Goal: Information Seeking & Learning: Learn about a topic

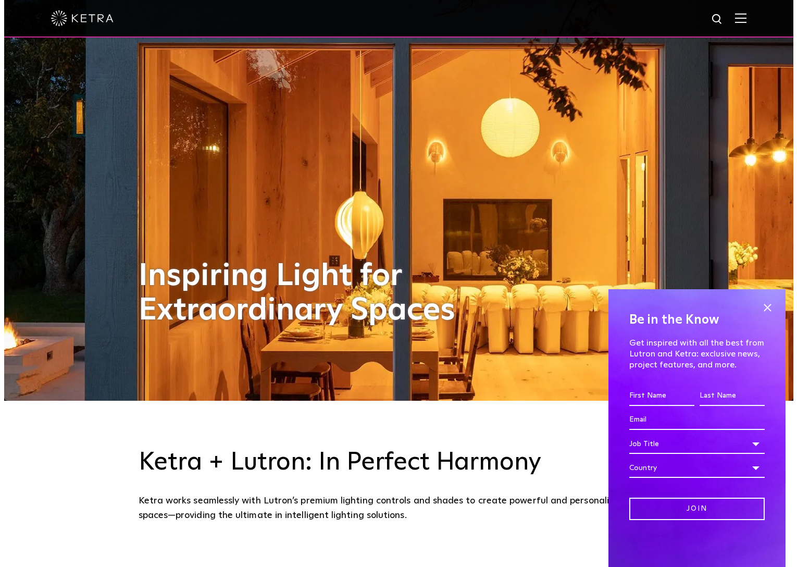
scroll to position [481, 0]
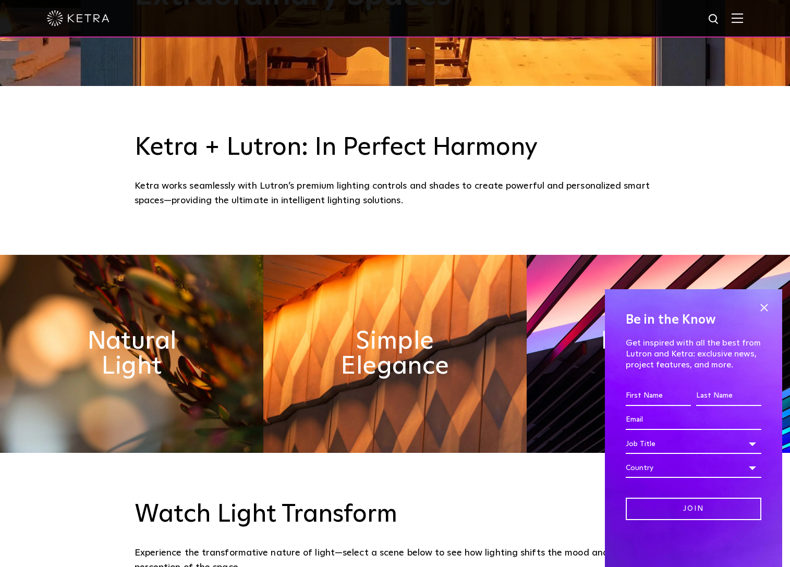
click at [743, 18] on img at bounding box center [736, 18] width 11 height 10
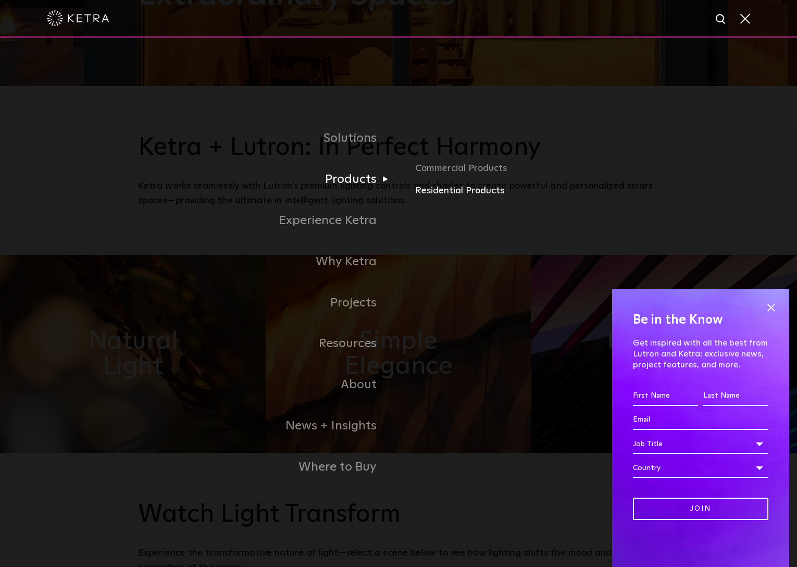
click at [463, 191] on link "Residential Products" at bounding box center [537, 190] width 244 height 15
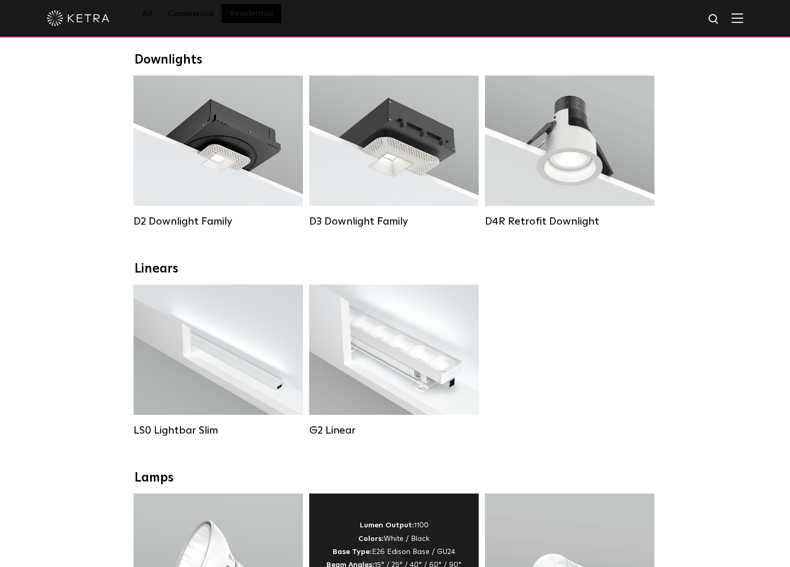
scroll to position [82, 0]
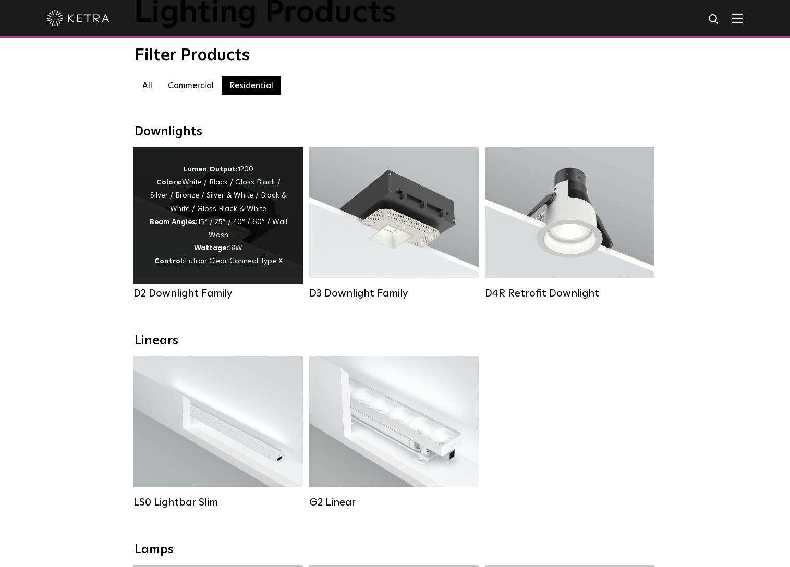
click at [220, 211] on div "Lumen Output: 1200 Colors: White / Black / Gloss Black / Silver / Bronze / Silv…" at bounding box center [218, 215] width 138 height 105
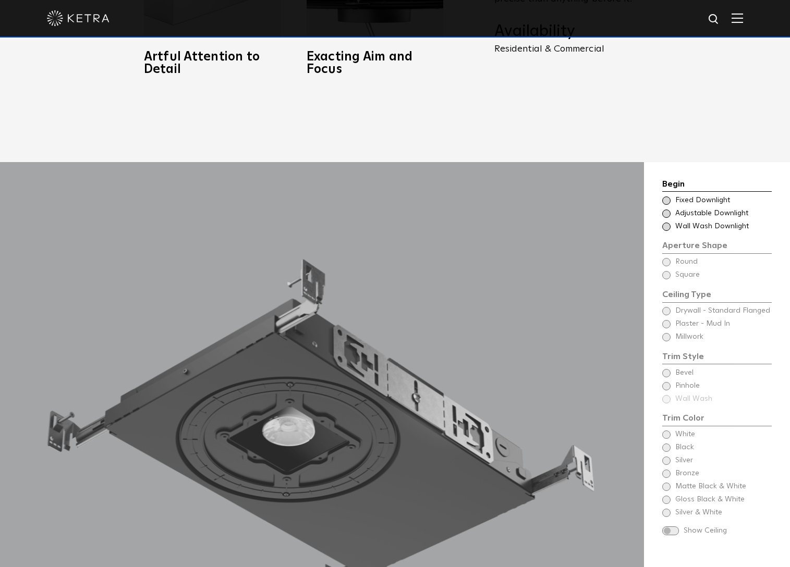
scroll to position [1002, 0]
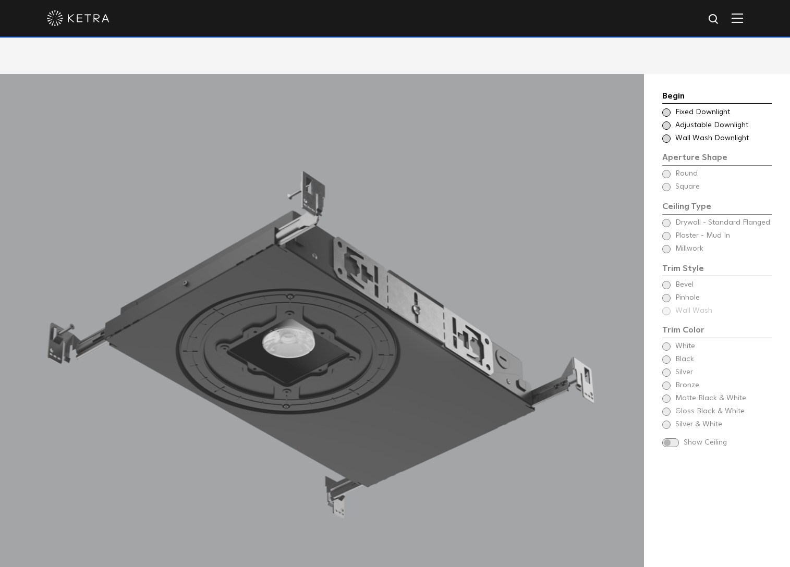
click at [667, 108] on span at bounding box center [666, 112] width 8 height 8
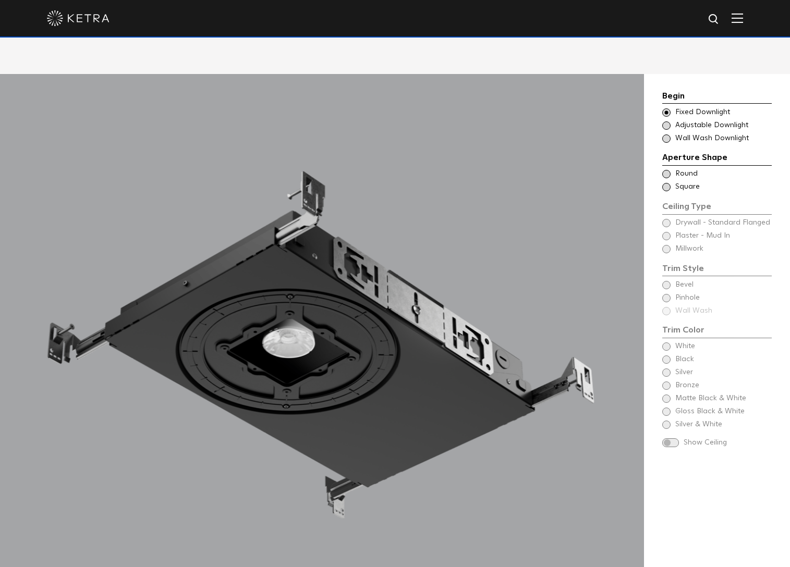
click at [667, 108] on span at bounding box center [666, 112] width 8 height 8
click at [668, 121] on span at bounding box center [666, 125] width 8 height 8
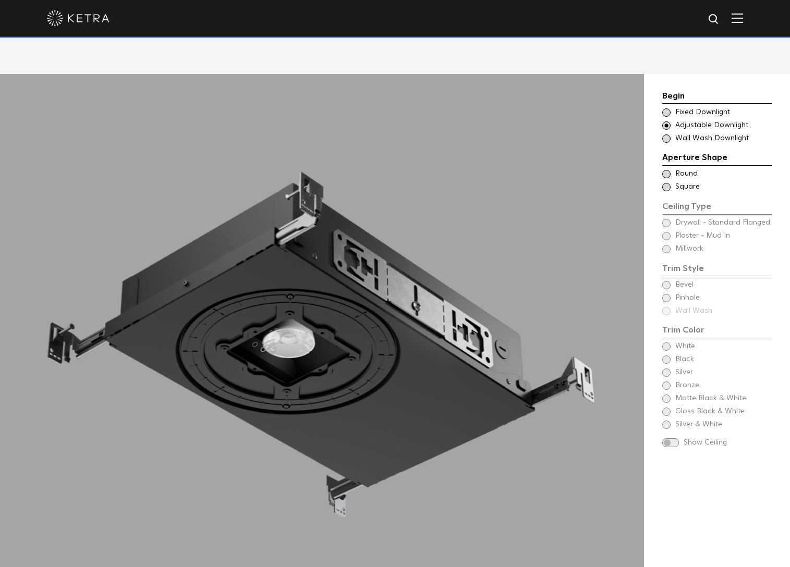
click at [669, 134] on span at bounding box center [666, 138] width 8 height 8
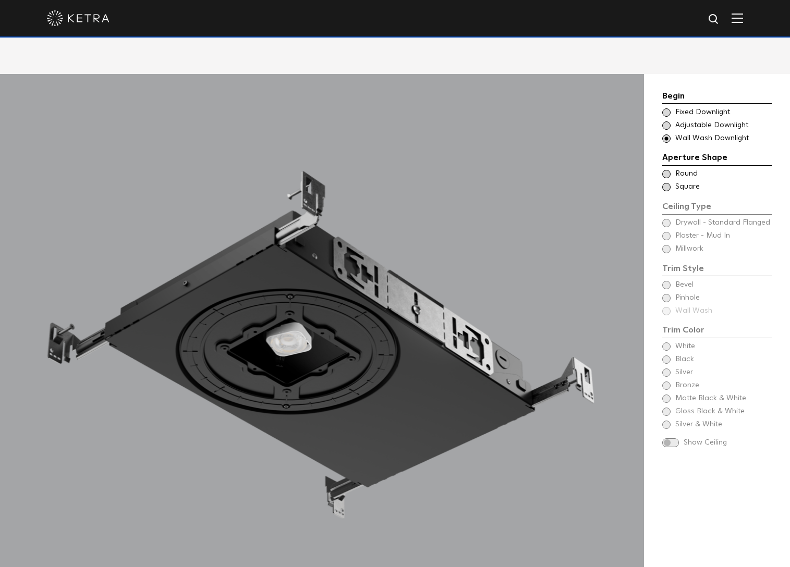
click at [668, 121] on span at bounding box center [666, 125] width 8 height 8
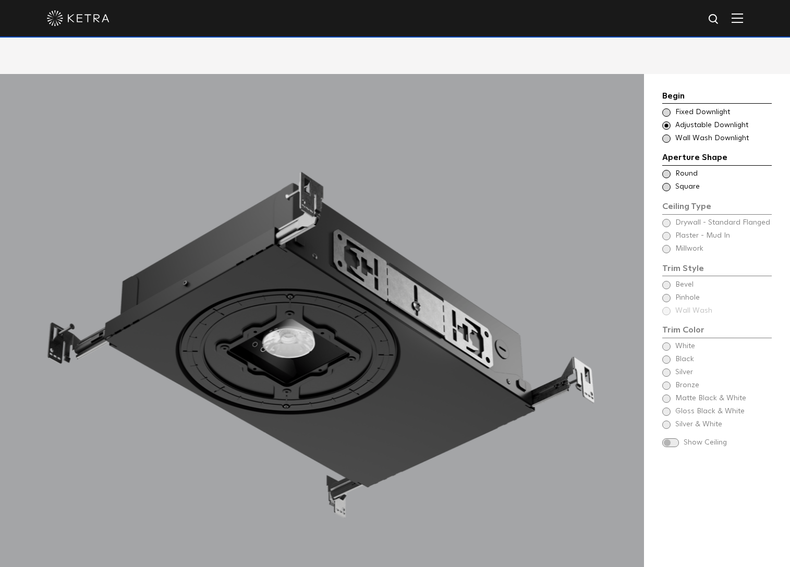
click at [665, 108] on span at bounding box center [666, 112] width 8 height 8
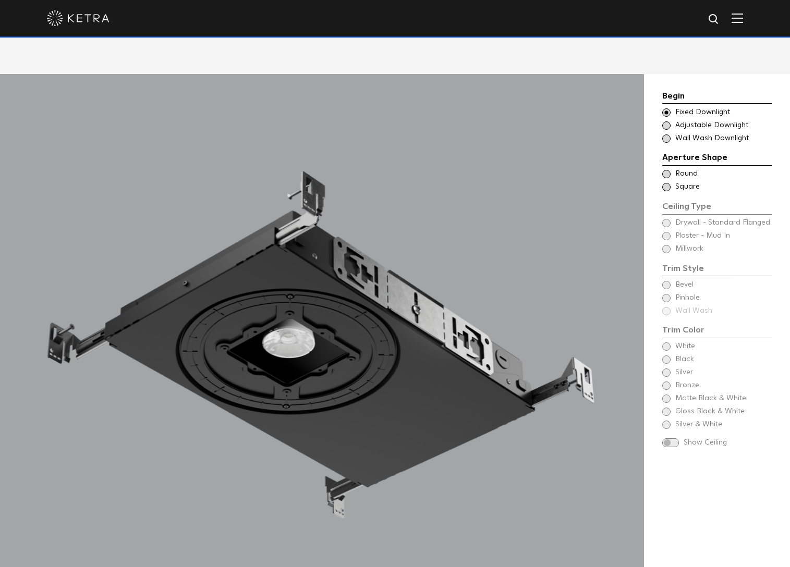
click at [666, 121] on span at bounding box center [666, 125] width 8 height 8
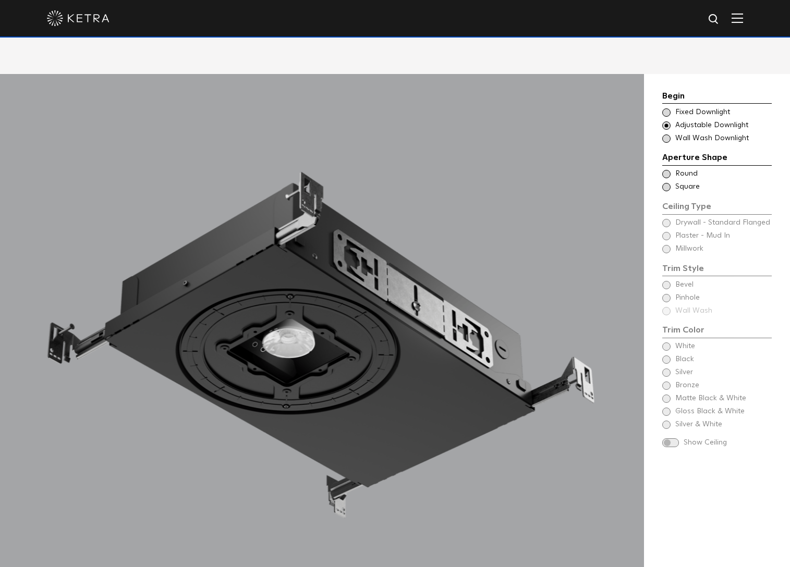
click at [666, 170] on span at bounding box center [666, 174] width 8 height 8
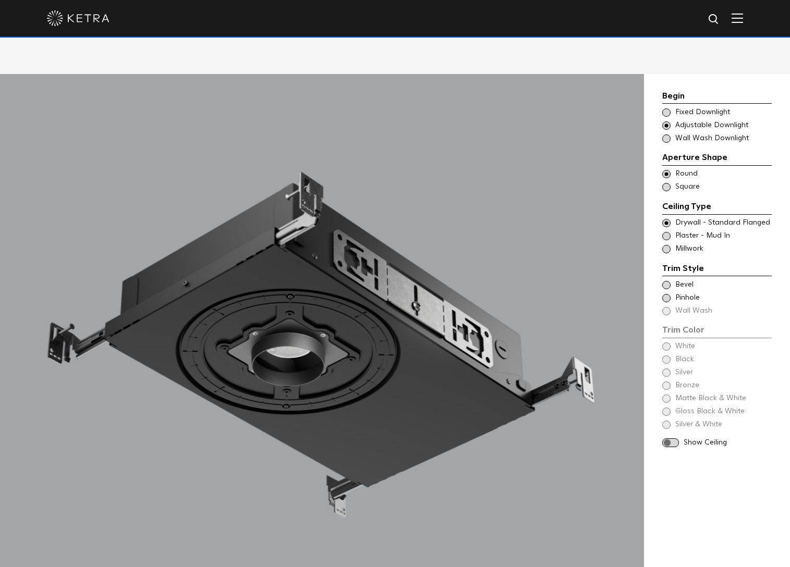
click at [667, 183] on span at bounding box center [666, 187] width 8 height 8
click at [665, 281] on span at bounding box center [666, 285] width 8 height 8
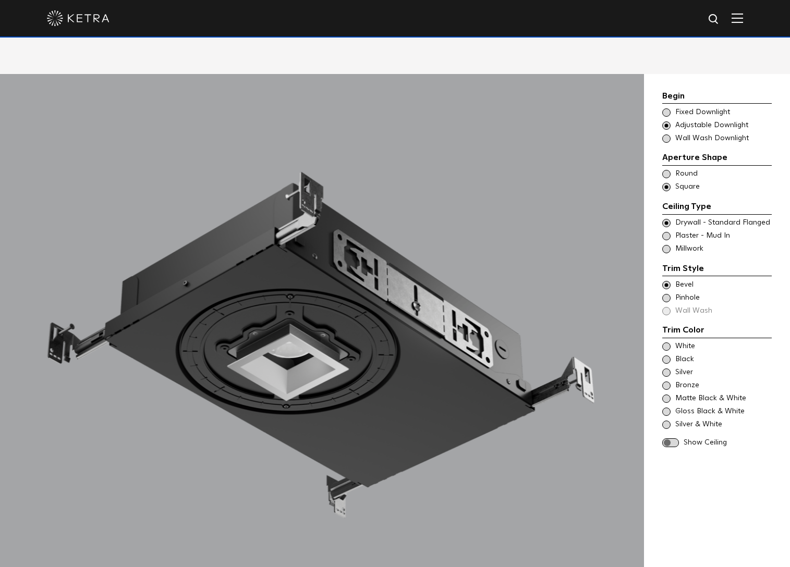
click at [668, 294] on span at bounding box center [666, 298] width 8 height 8
click at [669, 288] on div "Trim Color - Square - Flanged Bevel Trim Color - Square - Pinhole - Flanged Pin…" at bounding box center [716, 298] width 109 height 36
click at [667, 287] on div "Trim Color - Square - Flanged Bevel Trim Color - Square - Pinhole - Flanged Pin…" at bounding box center [716, 298] width 109 height 36
click at [668, 281] on span at bounding box center [666, 285] width 8 height 8
click at [667, 342] on span at bounding box center [666, 346] width 8 height 8
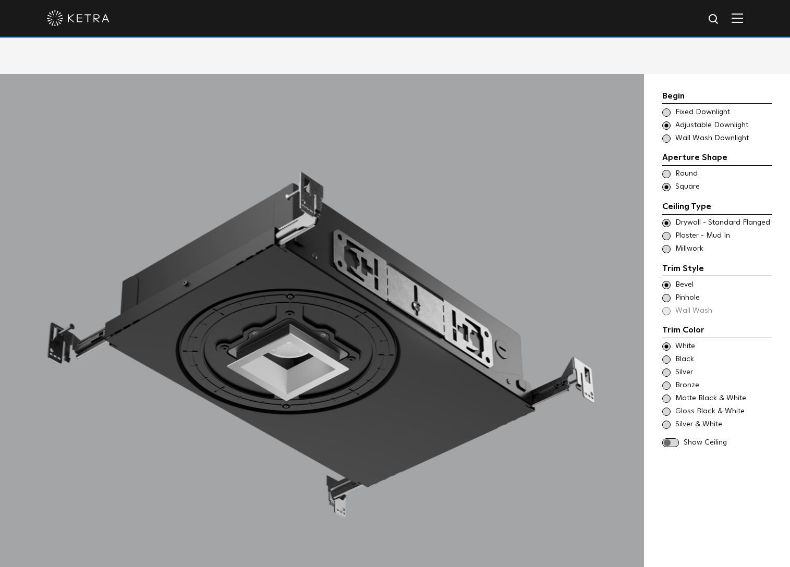
click at [672, 438] on span at bounding box center [670, 442] width 17 height 9
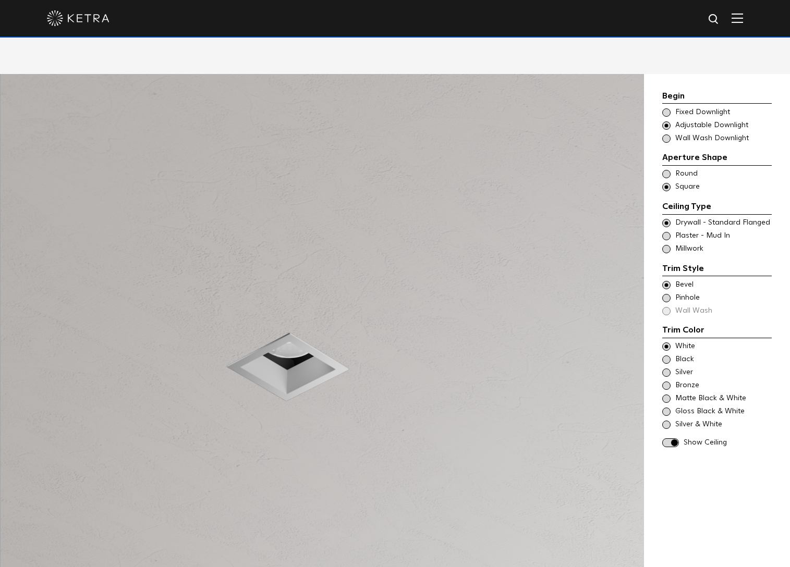
click at [668, 170] on span at bounding box center [666, 174] width 8 height 8
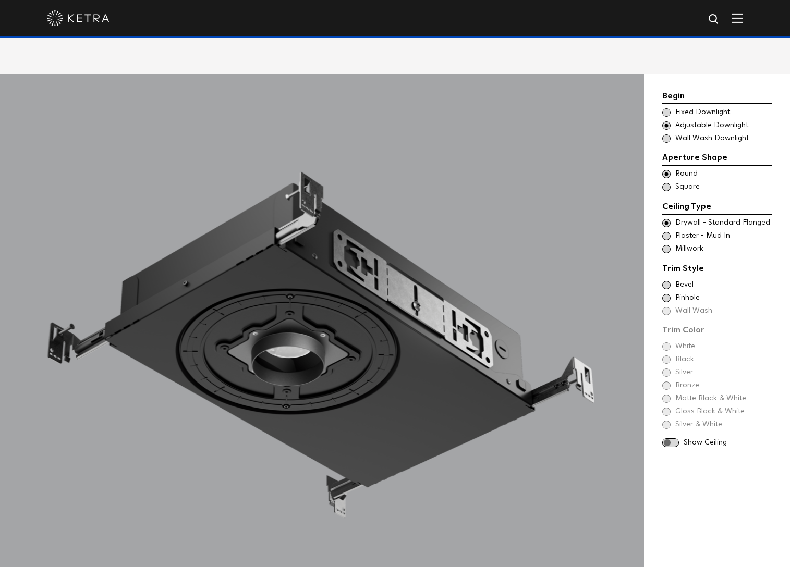
click at [676, 438] on span at bounding box center [670, 442] width 17 height 9
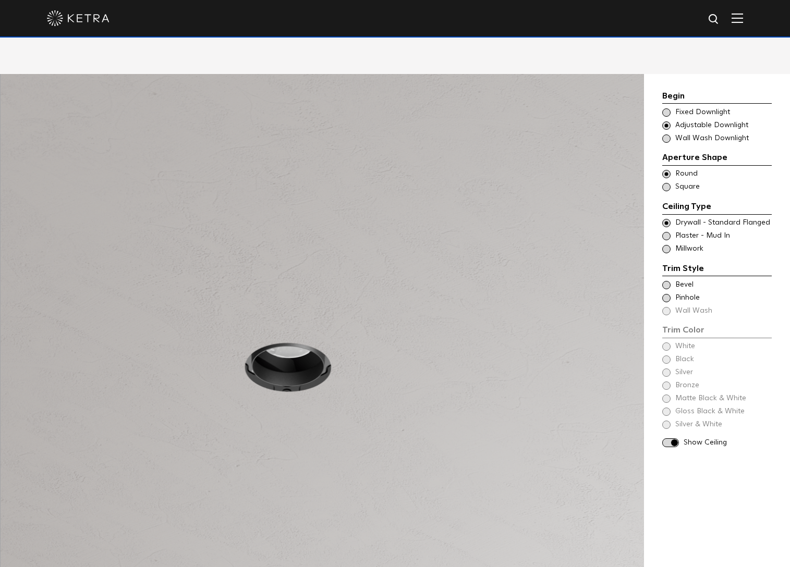
click at [667, 324] on div "Begin Choose Aperture Shape Fixed Downlight Choose Aperture Shape Adjustable Do…" at bounding box center [716, 269] width 109 height 359
click at [668, 281] on span at bounding box center [666, 285] width 8 height 8
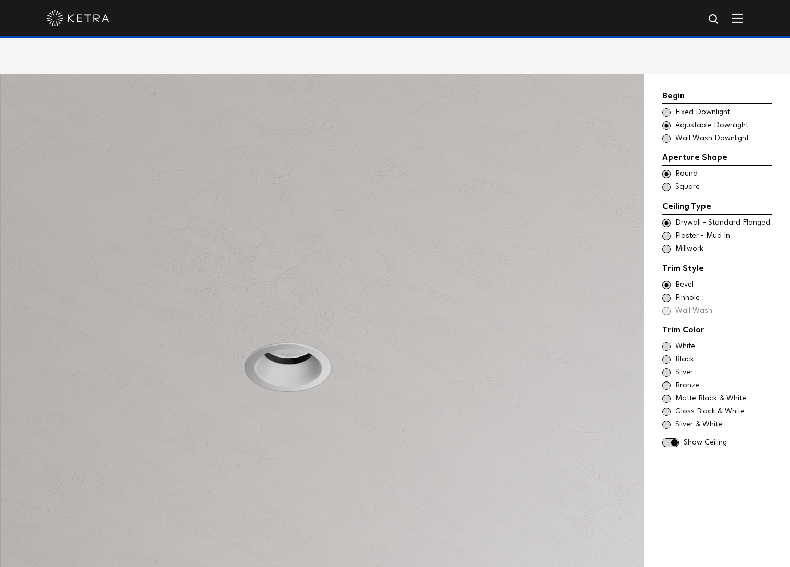
click at [667, 342] on span at bounding box center [666, 346] width 8 height 8
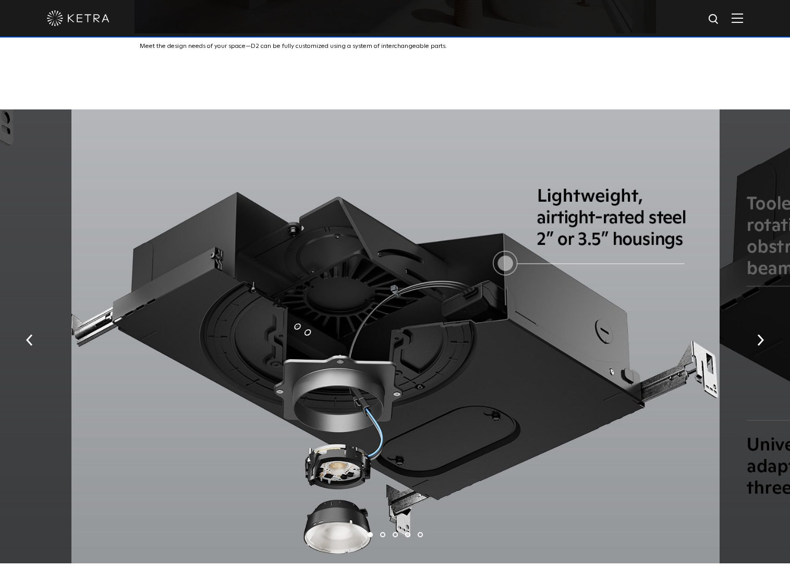
scroll to position [2135, 0]
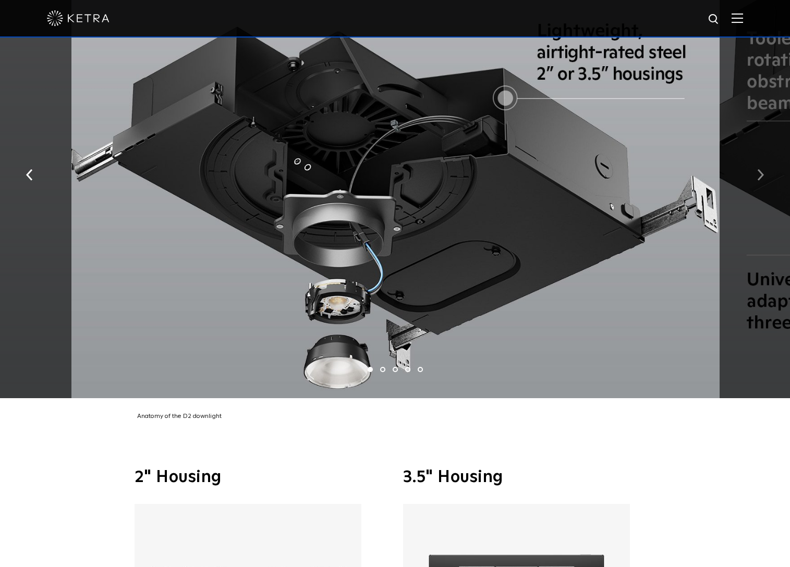
click at [762, 169] on img "button" at bounding box center [760, 174] width 7 height 11
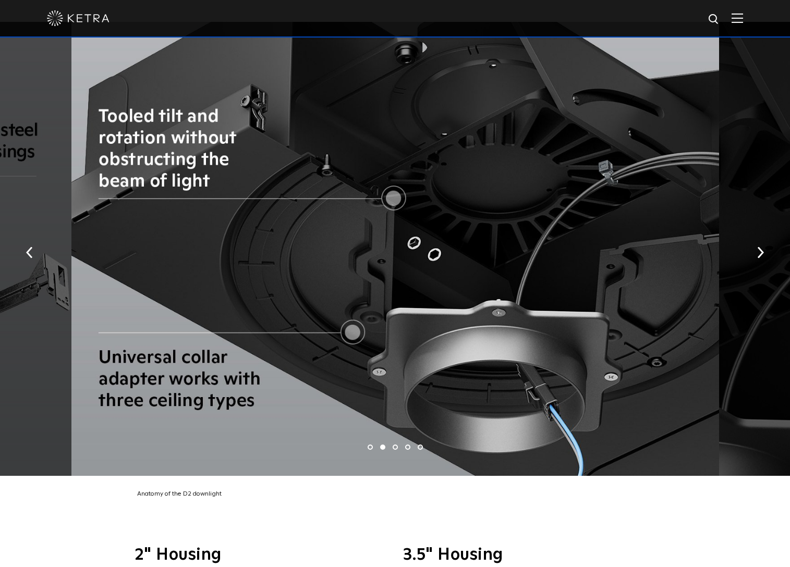
scroll to position [1987, 0]
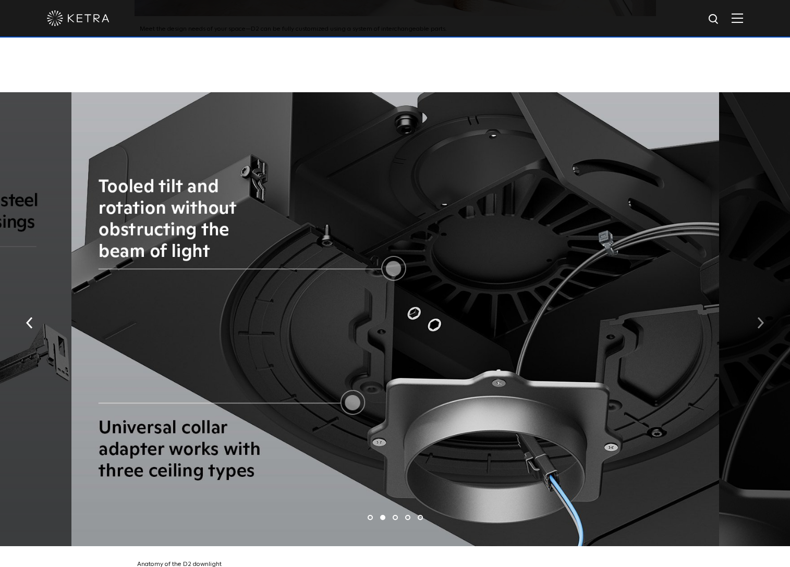
click at [760, 317] on img "button" at bounding box center [760, 322] width 7 height 11
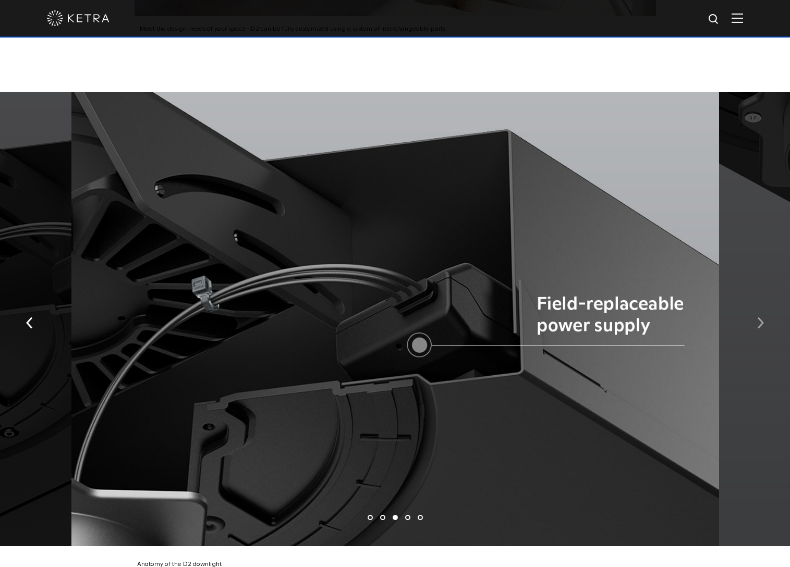
click at [760, 317] on img "button" at bounding box center [760, 322] width 7 height 11
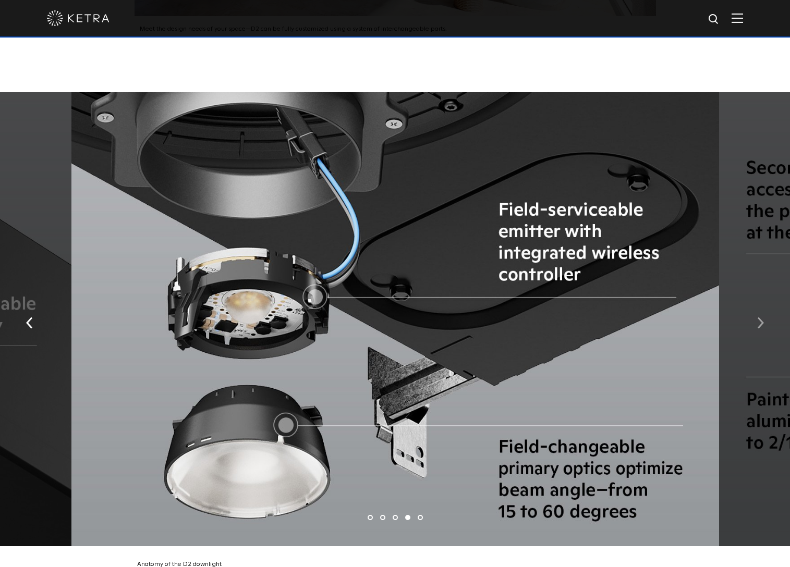
click at [760, 317] on img "button" at bounding box center [760, 322] width 7 height 11
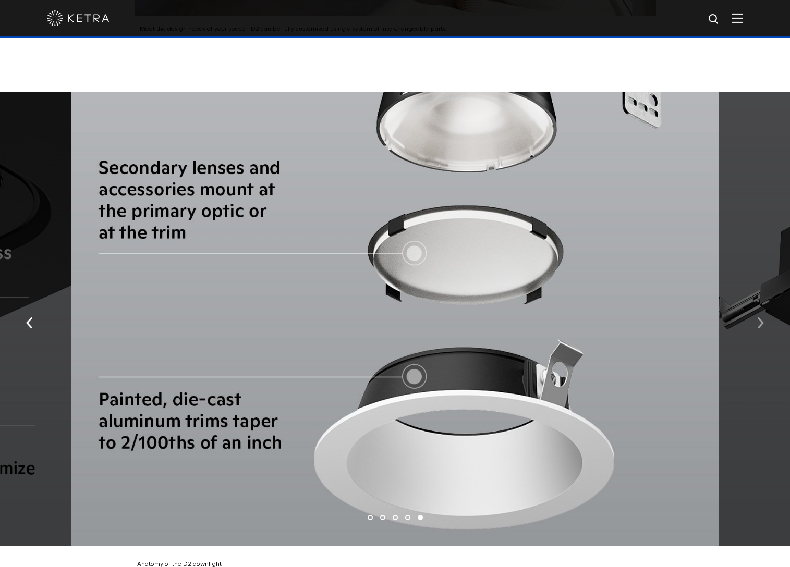
click at [759, 317] on img "button" at bounding box center [760, 322] width 7 height 11
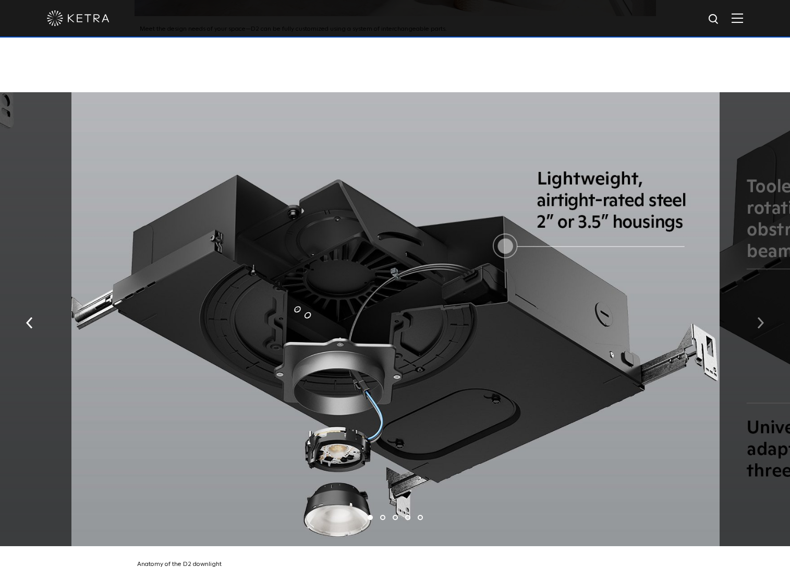
click at [759, 317] on img "button" at bounding box center [760, 322] width 7 height 11
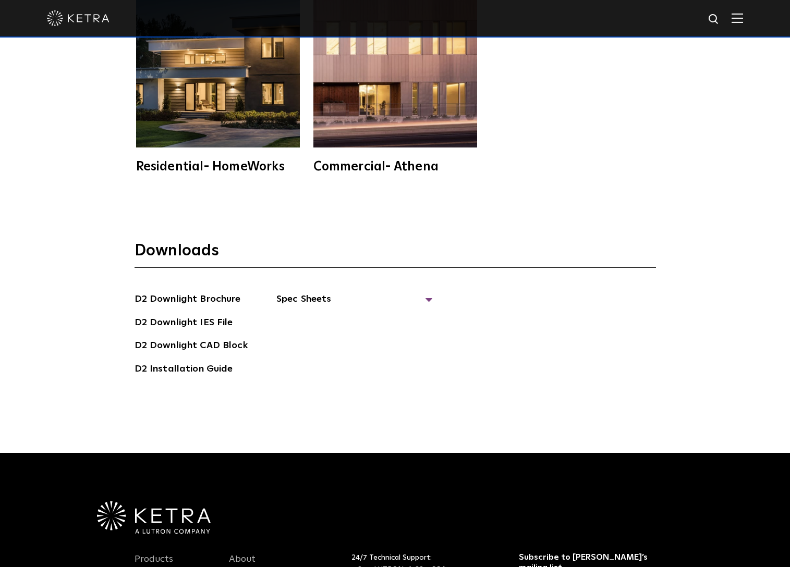
scroll to position [3248, 0]
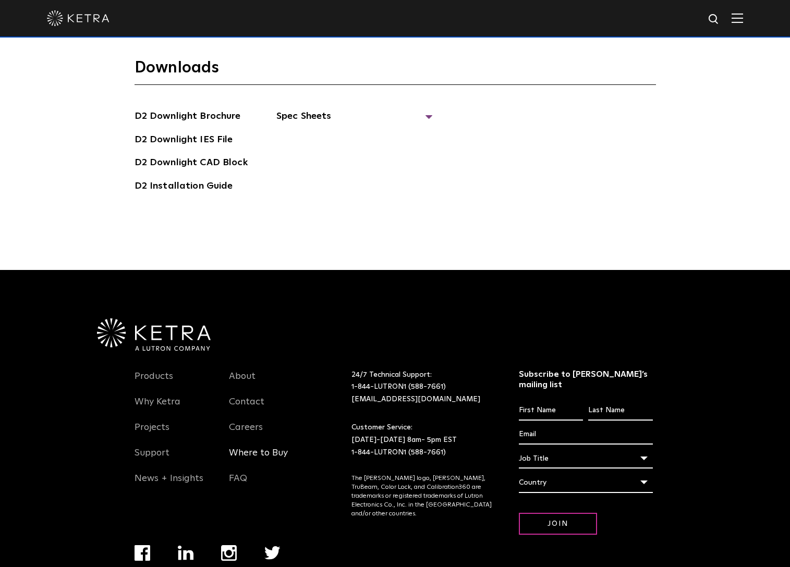
click at [272, 447] on link "Where to Buy" at bounding box center [258, 459] width 59 height 24
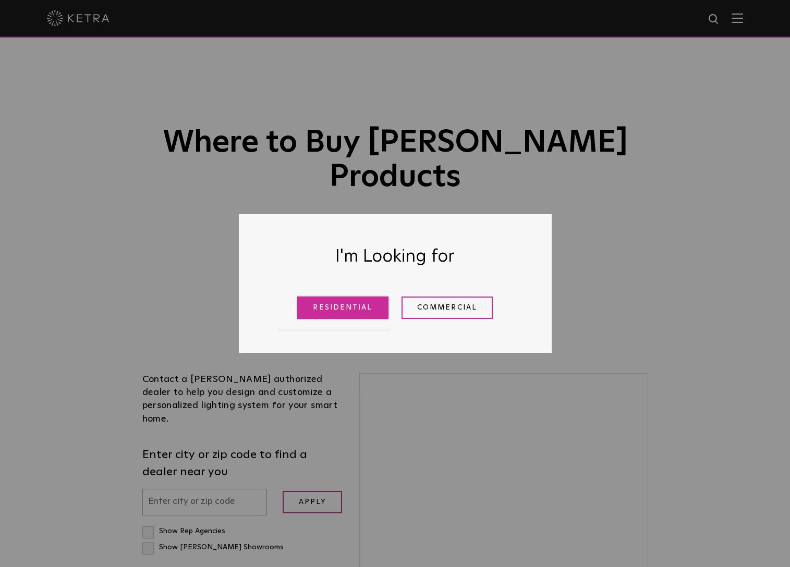
click at [329, 298] on link "Residential" at bounding box center [342, 308] width 91 height 22
